Goal: Information Seeking & Learning: Learn about a topic

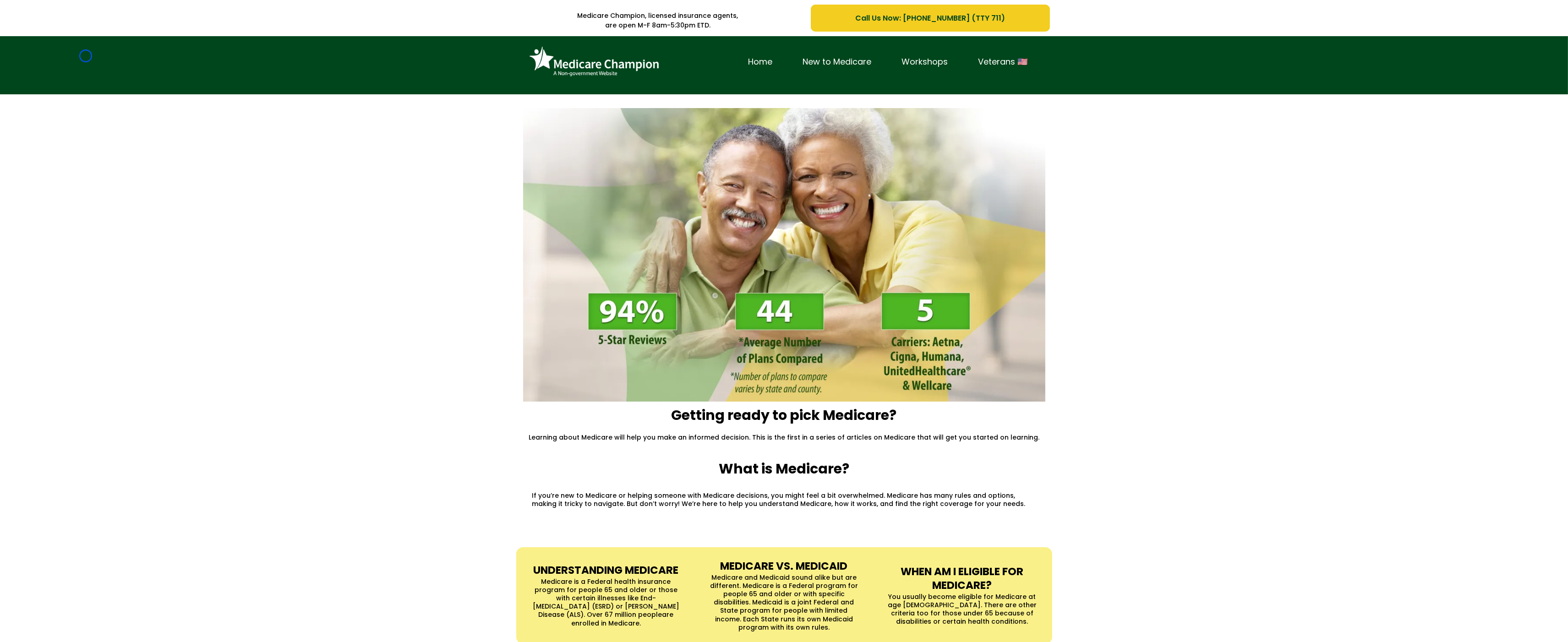
click at [86, 56] on div "Home New to Medicare Workshops Veterans 🇺🇸" at bounding box center [784, 65] width 1568 height 58
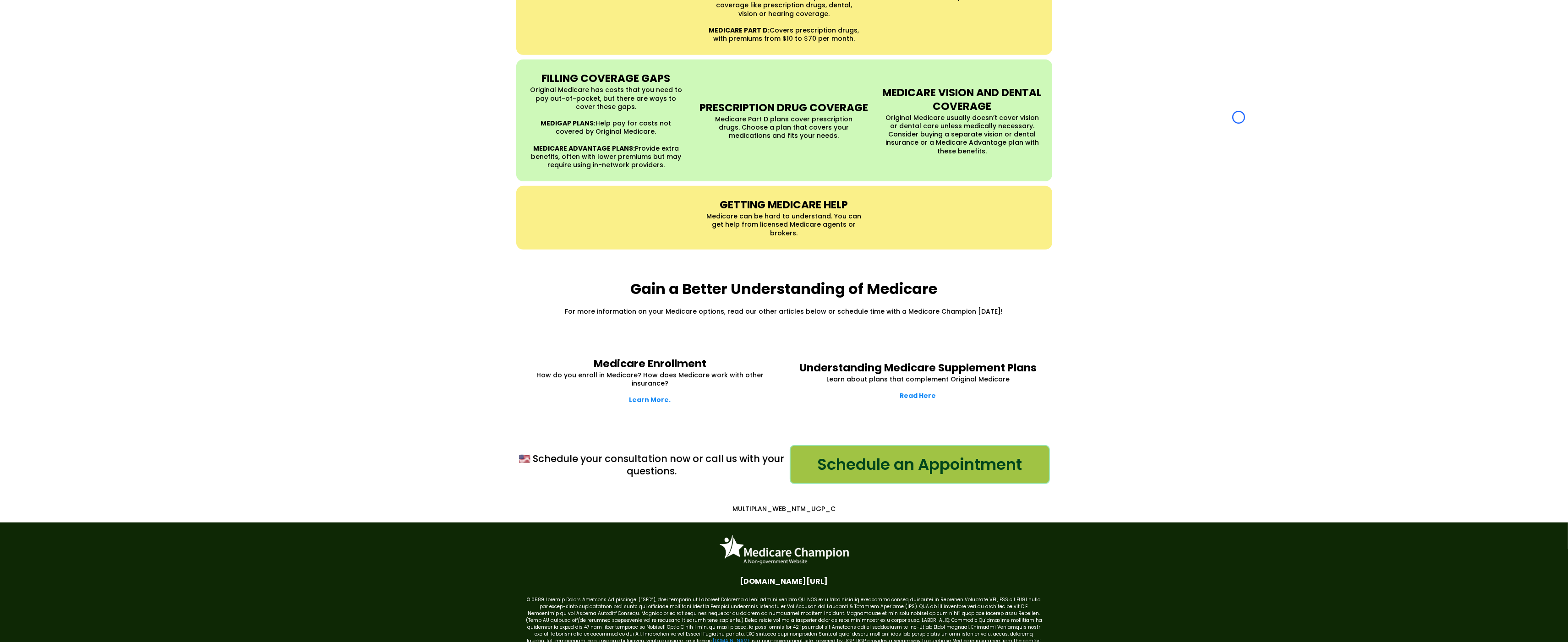
scroll to position [1028, 0]
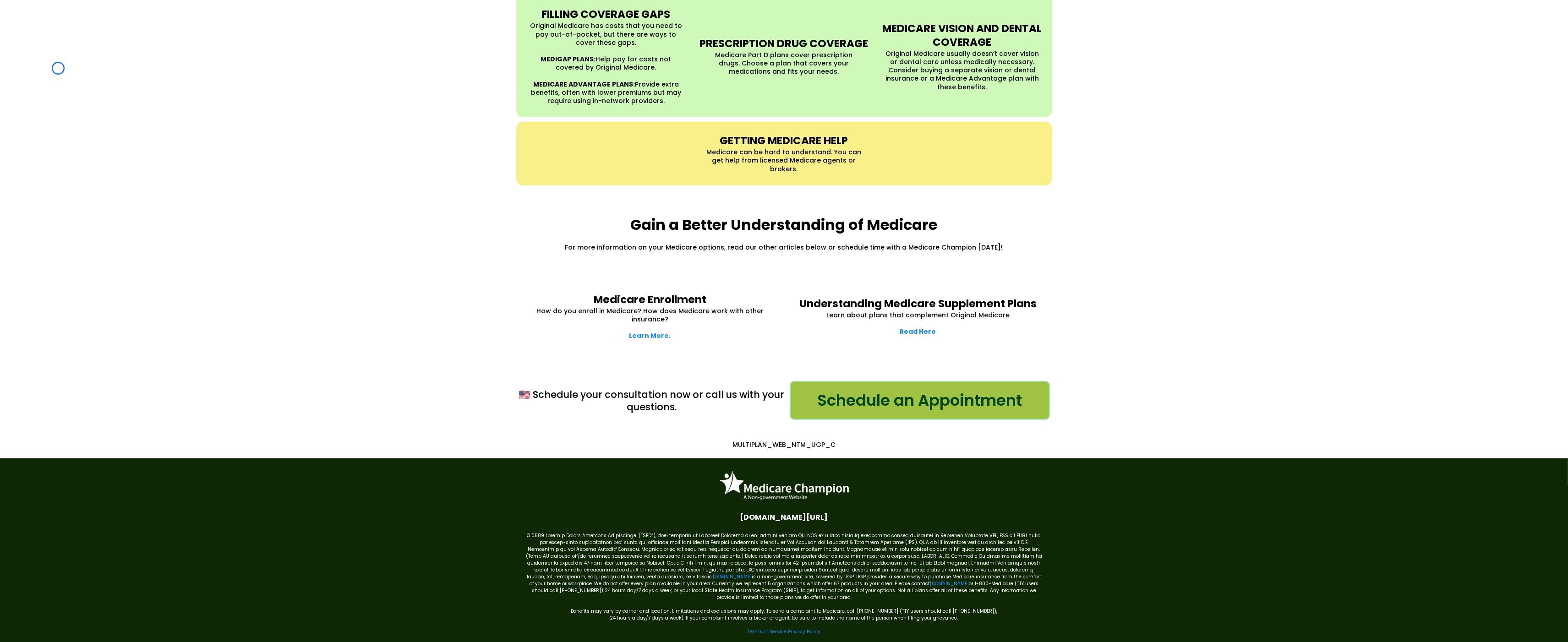
scroll to position [1027, 0]
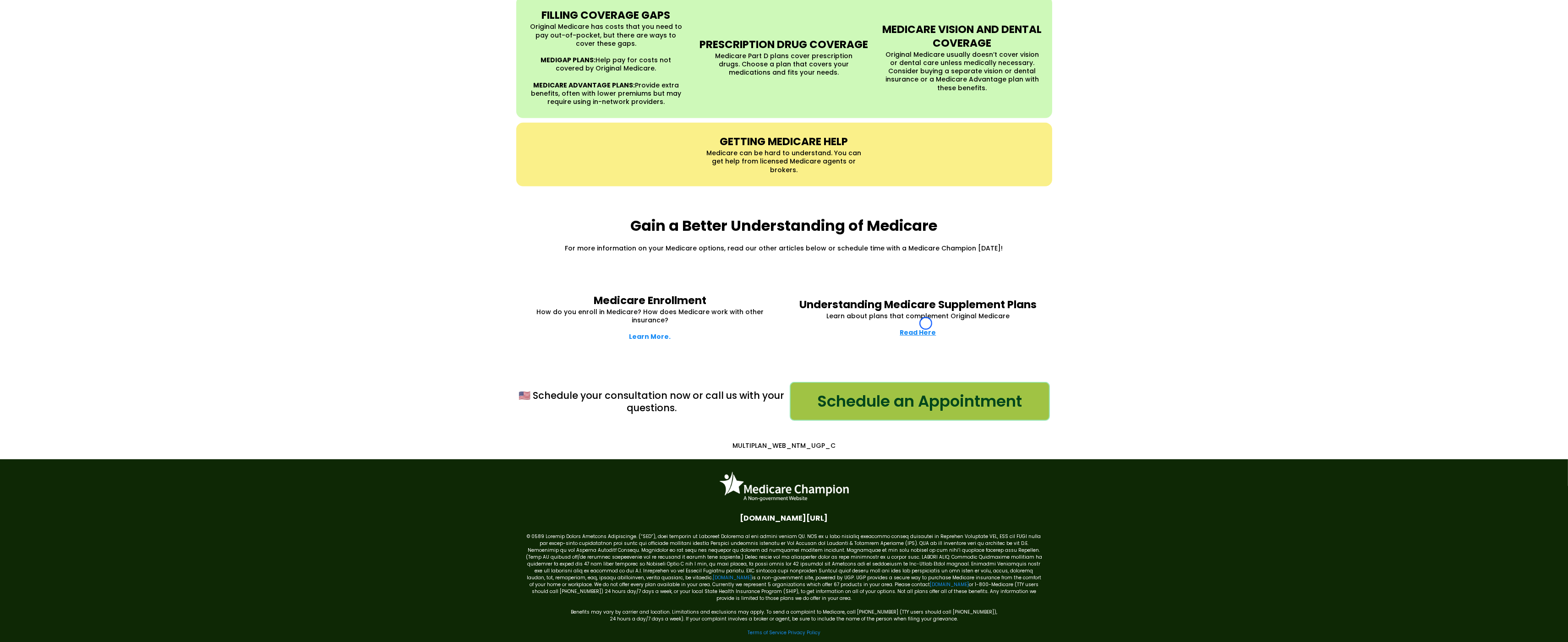
click at [926, 328] on strong "Read Here" at bounding box center [918, 332] width 36 height 9
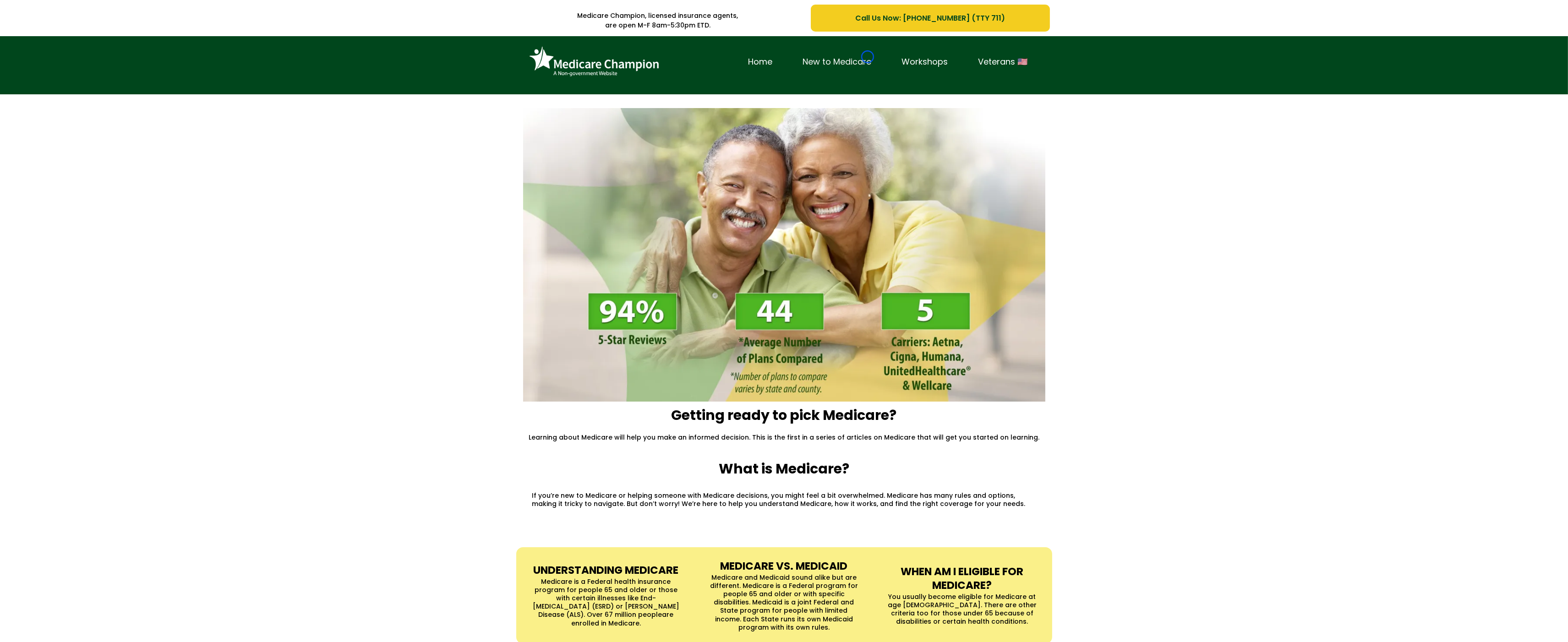
click at [867, 57] on link "New to Medicare" at bounding box center [837, 61] width 99 height 14
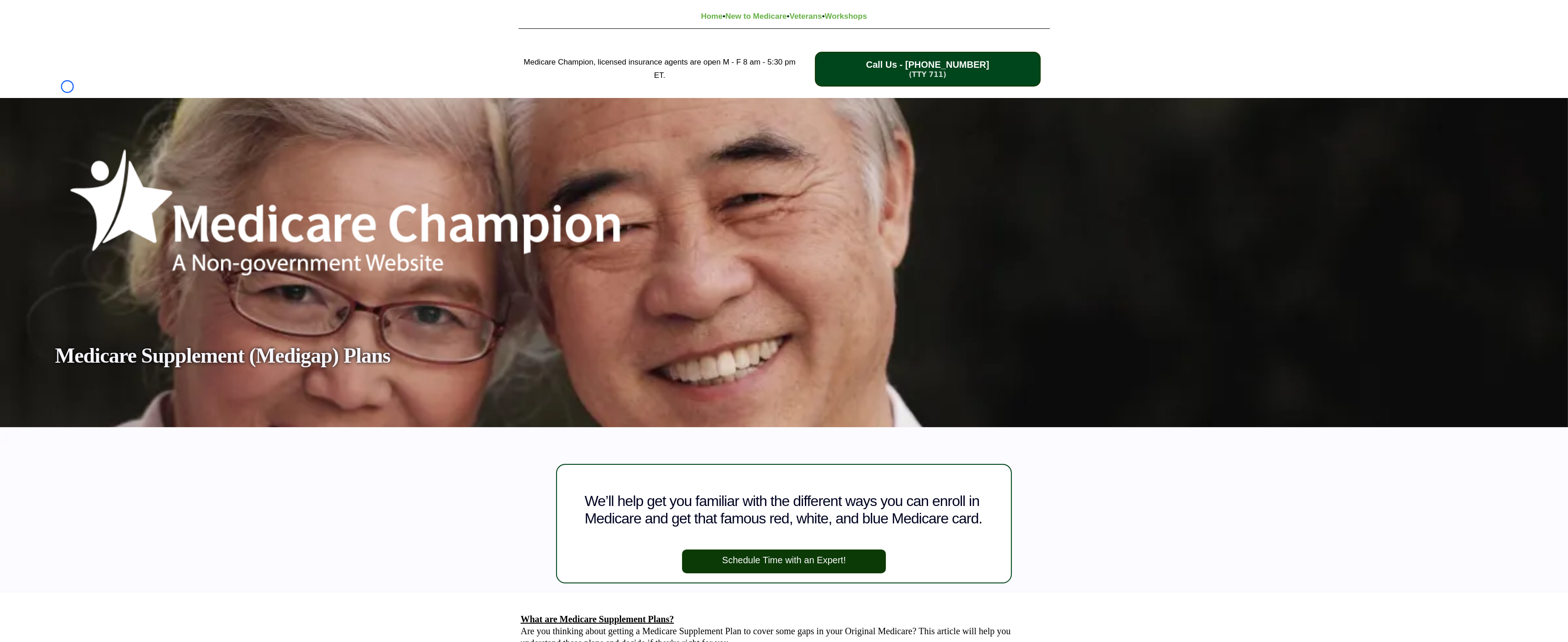
click at [68, 86] on div "Medicare Champion, licensed insurance agents are open M - F 8 am - 5:30 pm ET. …" at bounding box center [784, 69] width 1568 height 58
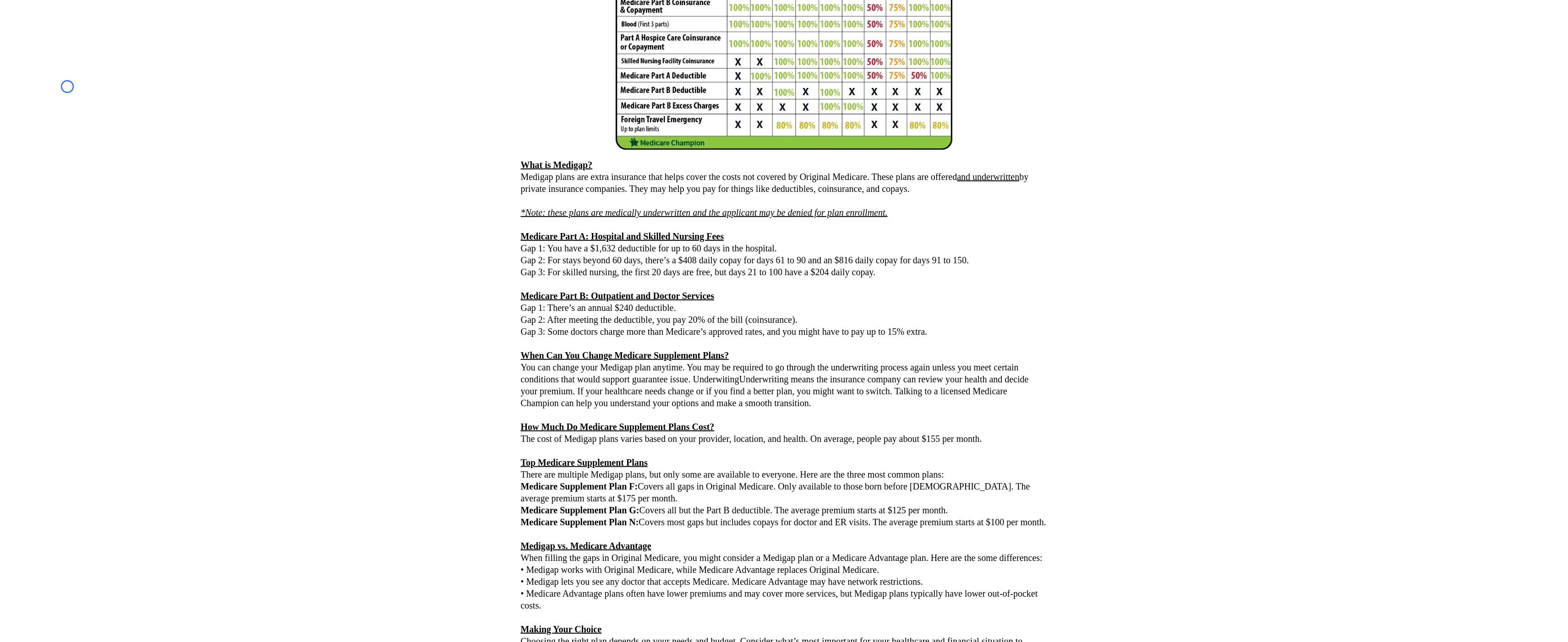
scroll to position [1101, 0]
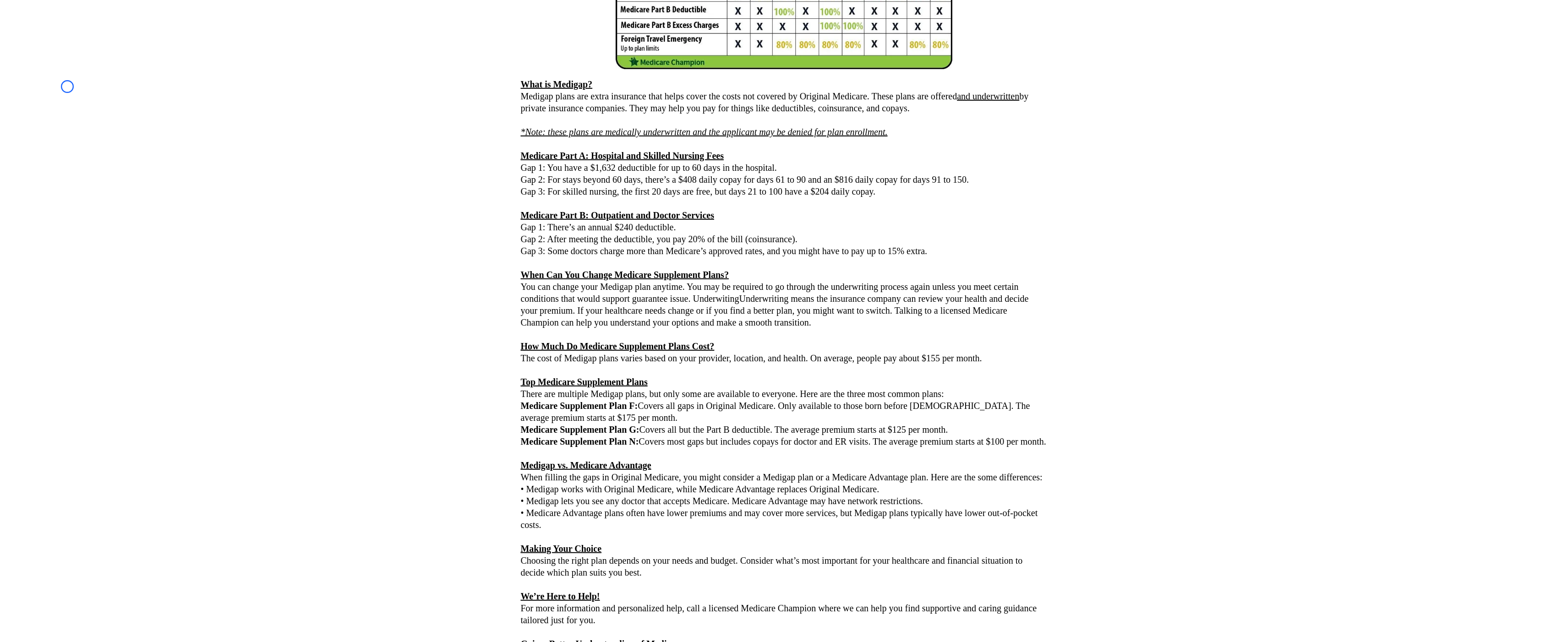
click at [68, 86] on div "What are Medicare Supplement Plans? Are you thinking about getting a Medicare S…" at bounding box center [783, 130] width 1476 height 1275
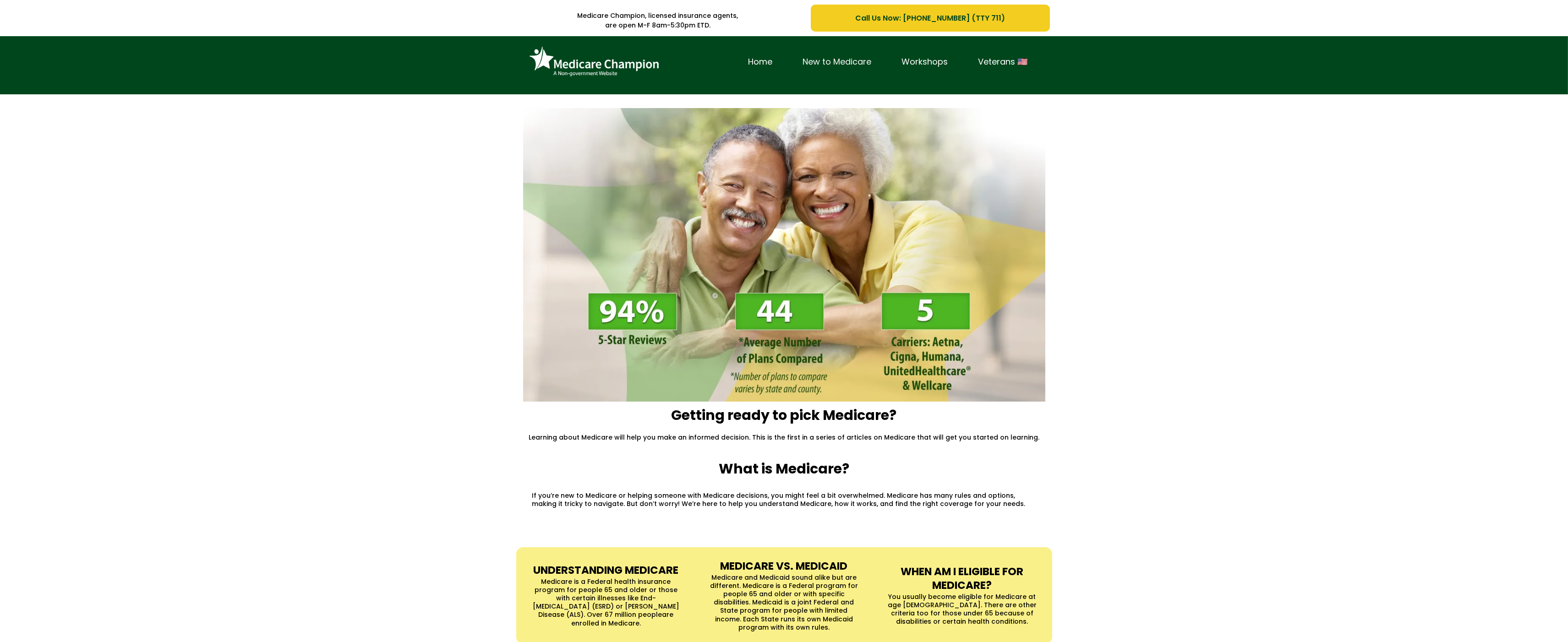
click at [867, 57] on link "New to Medicare" at bounding box center [837, 61] width 99 height 14
click at [79, 90] on div "Home New to Medicare Workshops Veterans 🇺🇸" at bounding box center [784, 65] width 1568 height 58
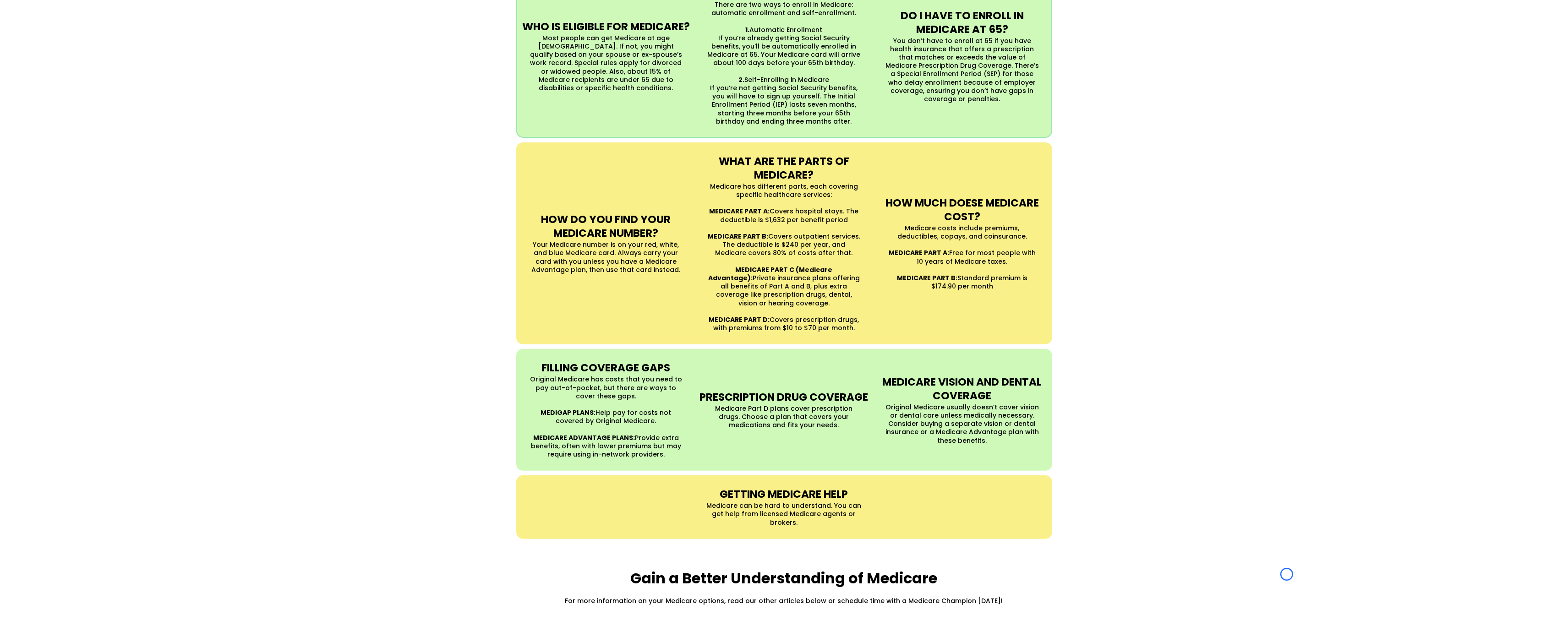
scroll to position [707, 0]
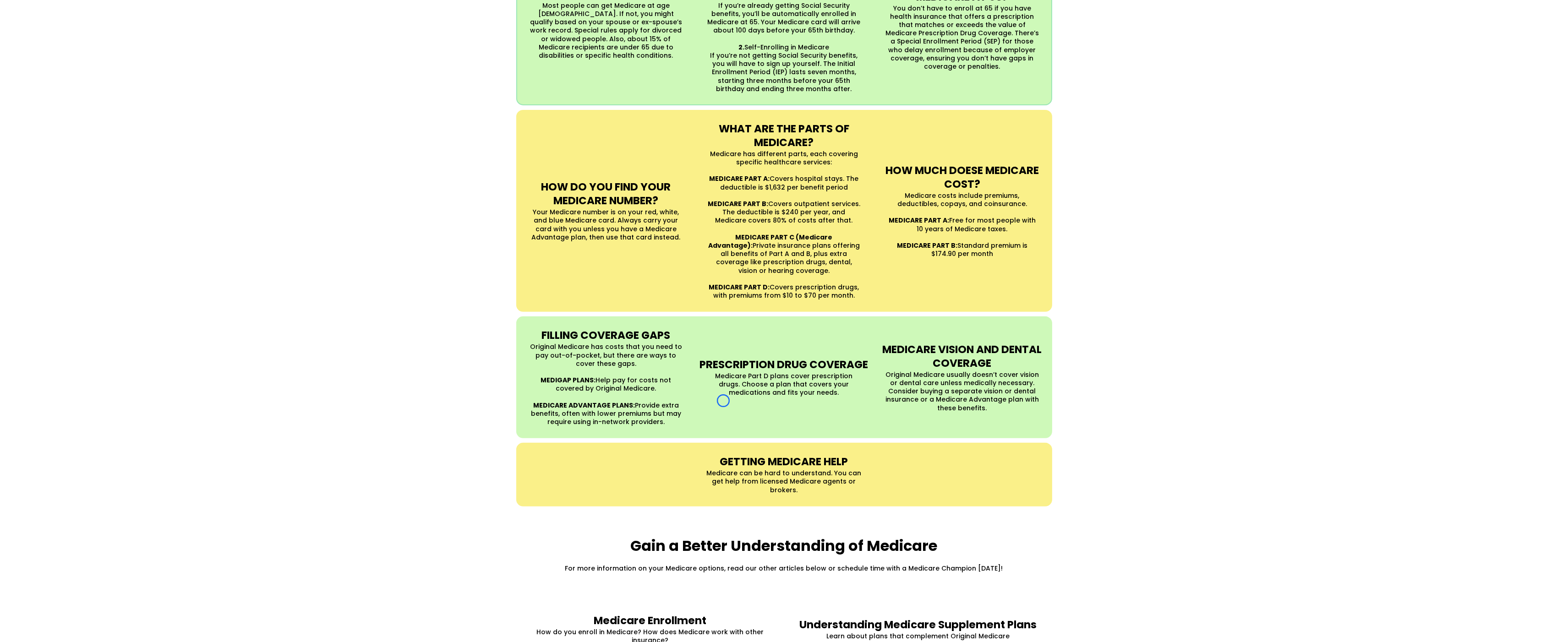
click at [79, 90] on div "UNDERSTANDING MEDICARE Medicare is a Federal health insurance program for peopl…" at bounding box center [784, 173] width 1568 height 684
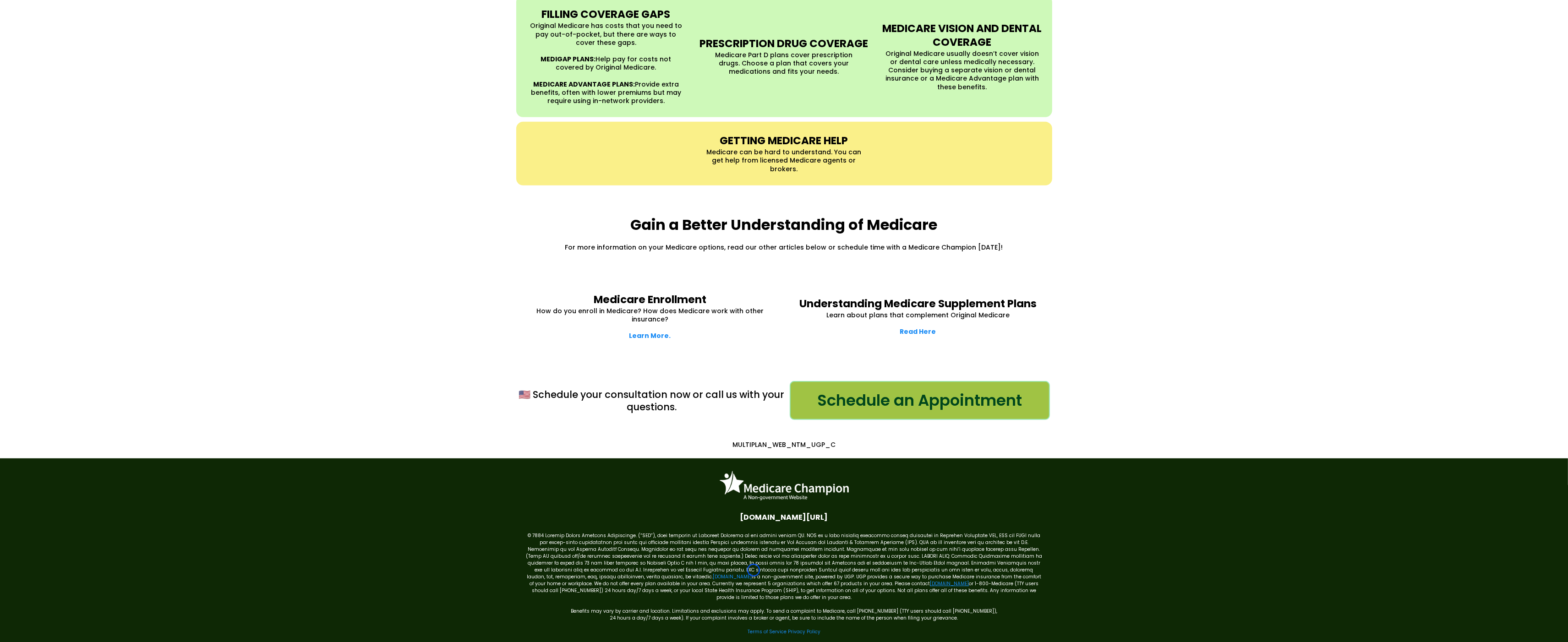
click at [930, 580] on link "[DOMAIN_NAME]" at bounding box center [950, 583] width 39 height 7
click at [779, 629] on link "Terms of Service" at bounding box center [767, 632] width 39 height 7
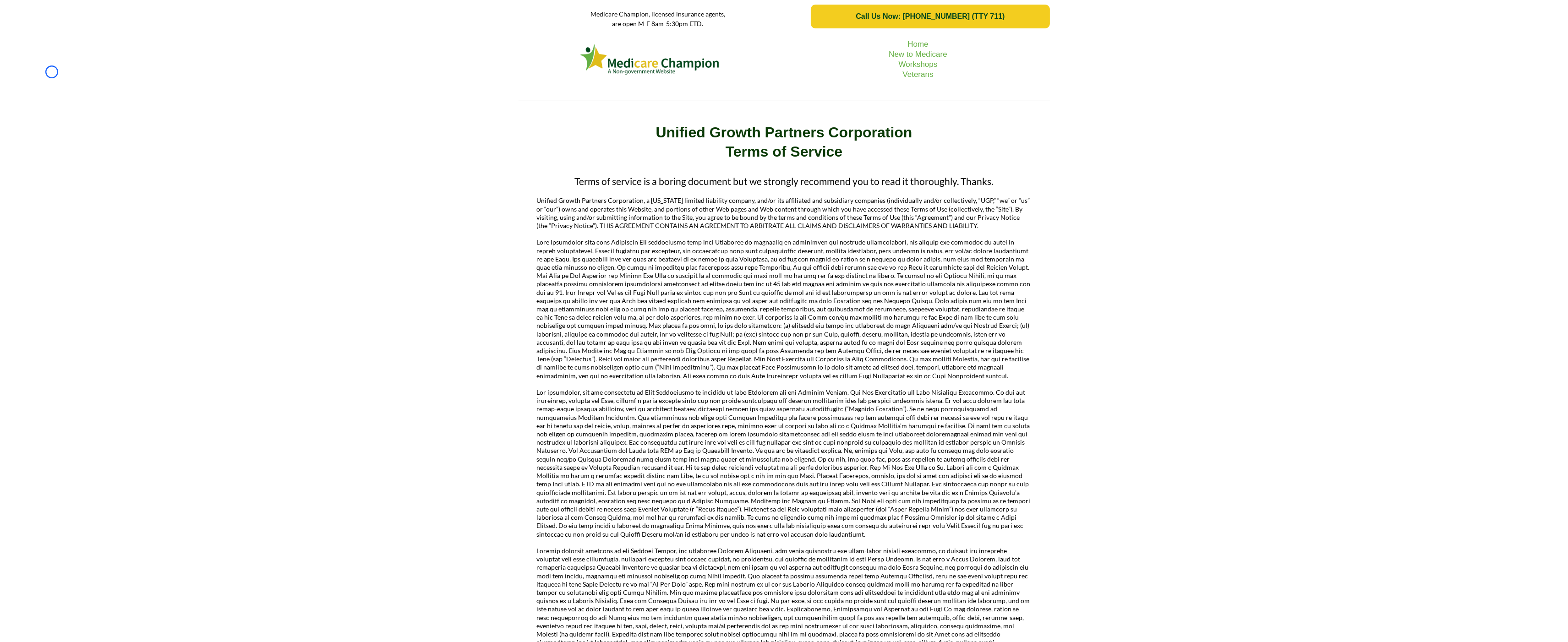
click at [52, 72] on div "Home New to Medicare Workshops Veterans" at bounding box center [784, 70] width 1568 height 74
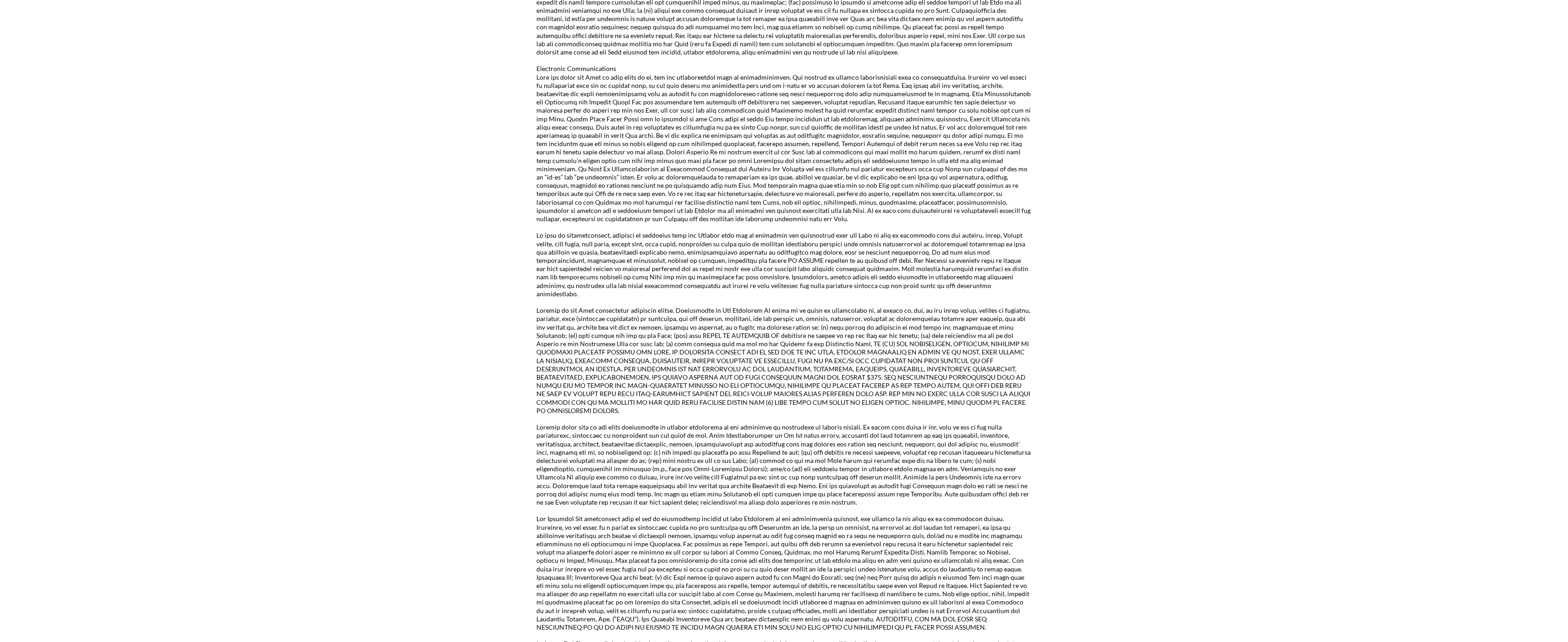
scroll to position [1229, 0]
